Goal: Find contact information: Find contact information

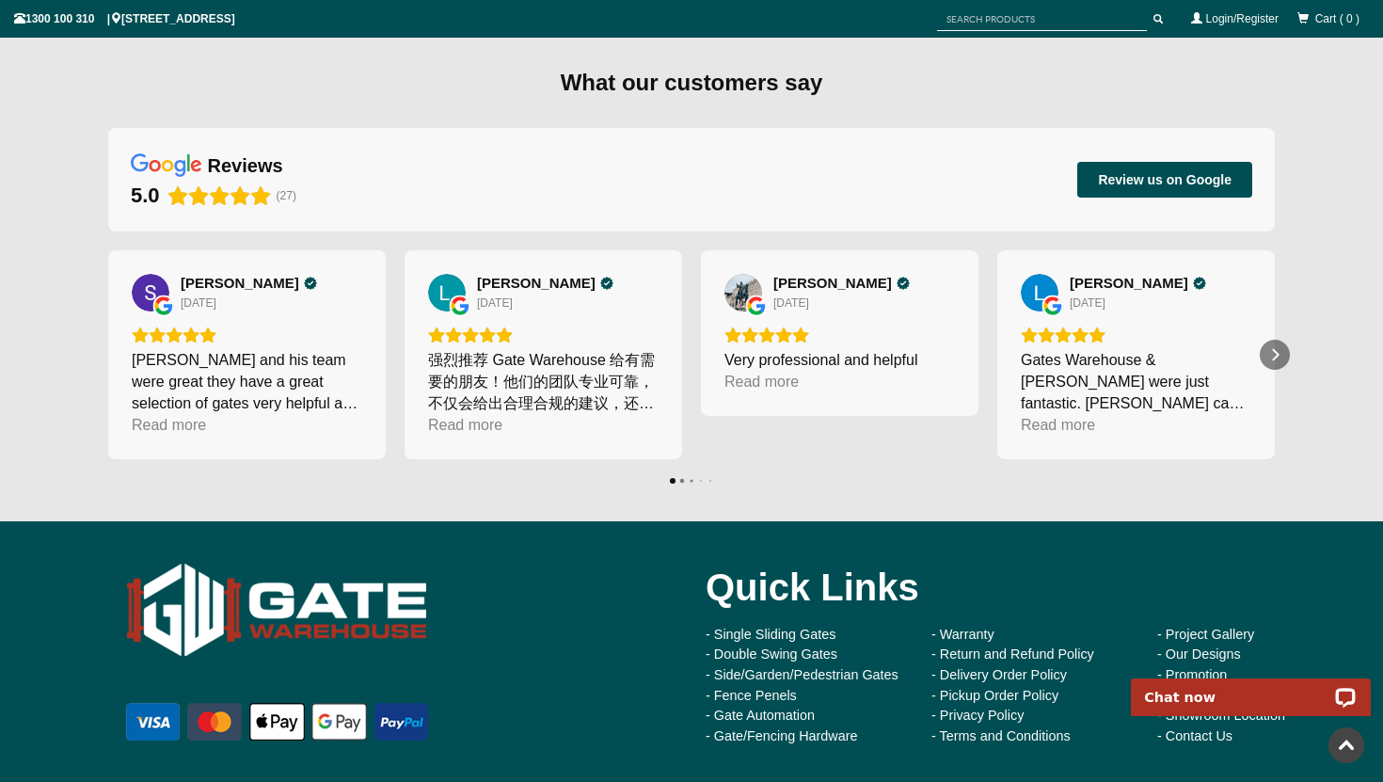
scroll to position [6428, 0]
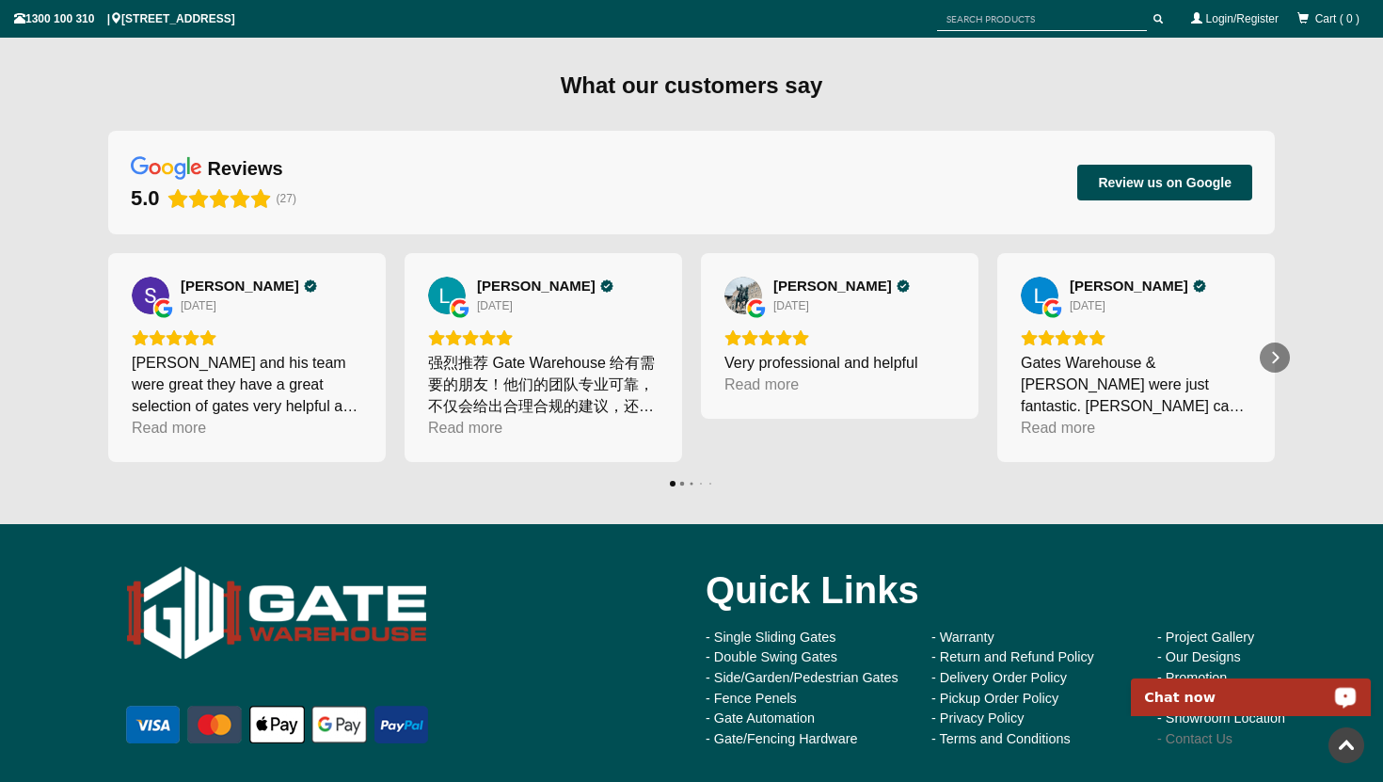
click at [1186, 733] on link "- Contact Us" at bounding box center [1194, 738] width 75 height 15
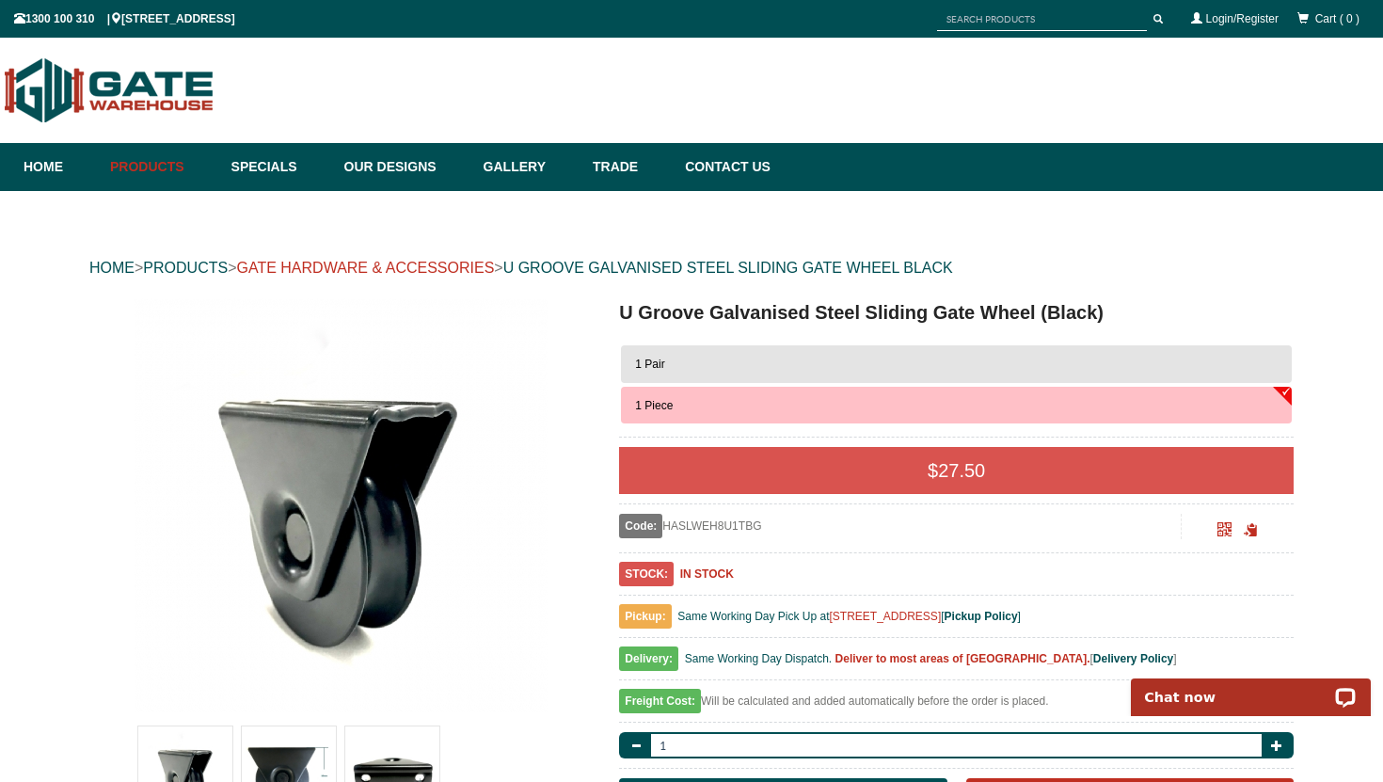
click at [487, 275] on link "GATE HARDWARE & ACCESSORIES" at bounding box center [365, 268] width 258 height 16
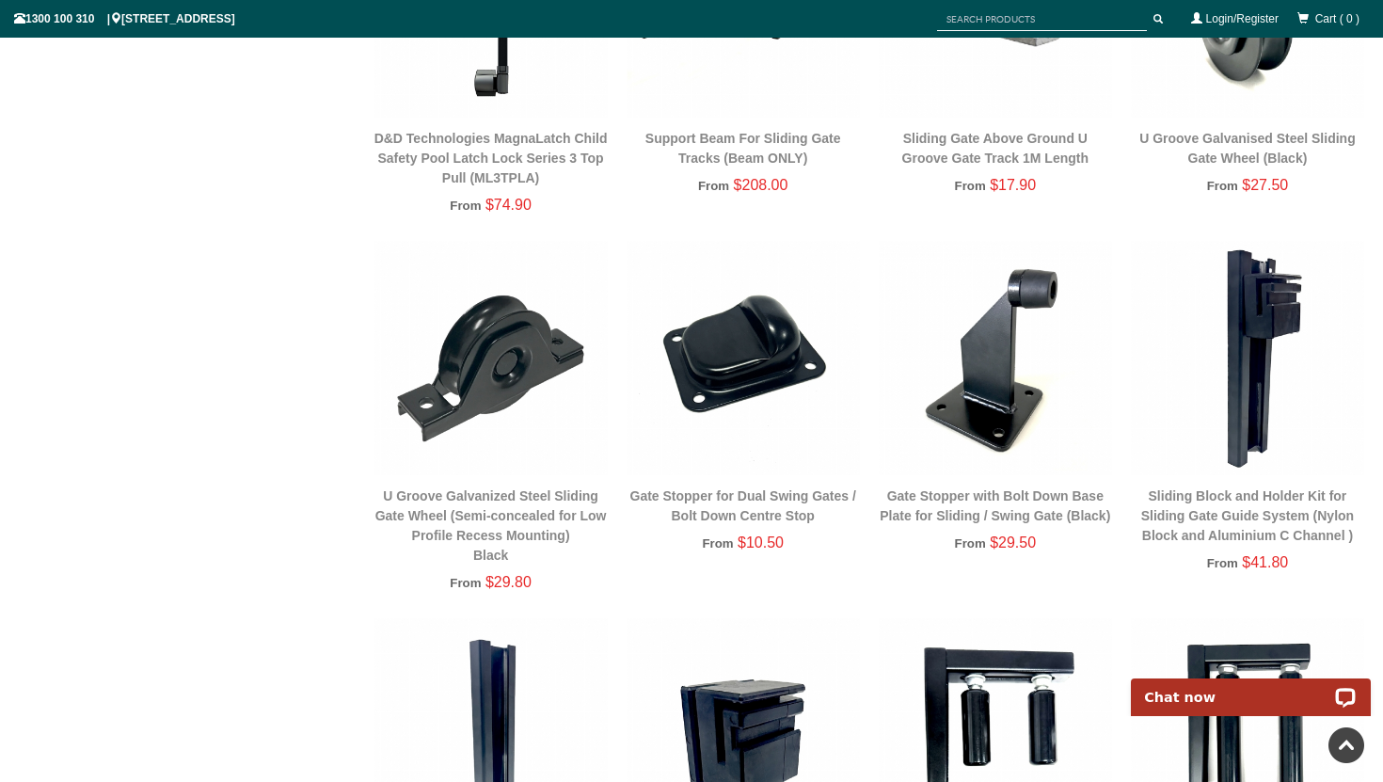
scroll to position [1386, 0]
